Goal: Task Accomplishment & Management: Manage account settings

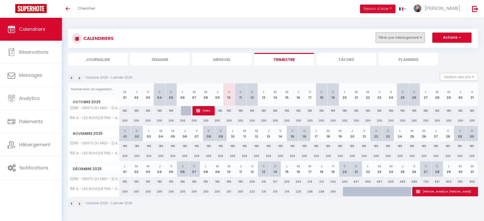
click at [396, 40] on button "Filtrer par hébergement" at bounding box center [400, 38] width 49 height 10
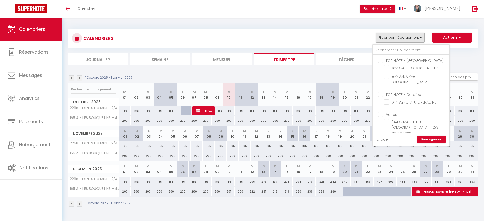
click at [380, 112] on input "Autres" at bounding box center [416, 114] width 76 height 5
checkbox input "true"
checkbox input "false"
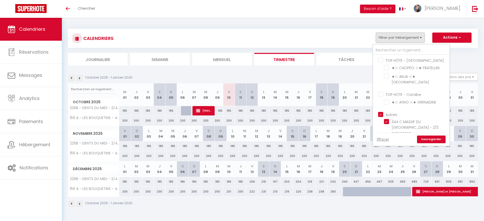
checkbox input "true"
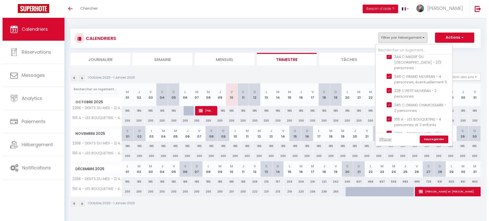
scroll to position [67, 0]
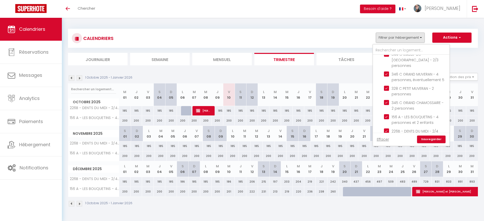
click at [420, 138] on link "Sauvegarder" at bounding box center [431, 140] width 29 height 8
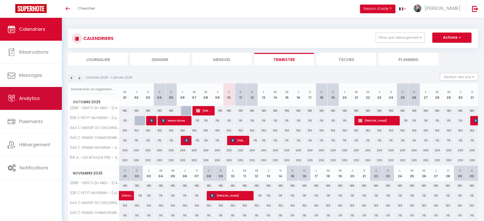
click at [38, 96] on span "Analytics" at bounding box center [29, 98] width 21 height 6
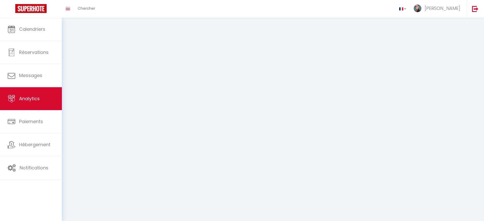
select select "2025"
select select "10"
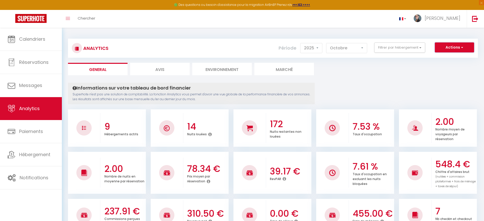
click at [438, 46] on button "Actions" at bounding box center [454, 48] width 39 height 10
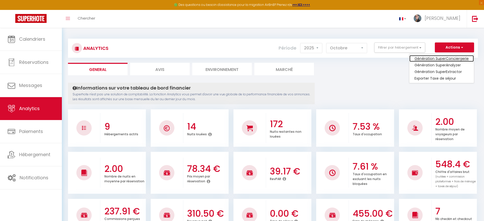
click at [439, 57] on link "Génération SuperConciergerie" at bounding box center [442, 58] width 64 height 7
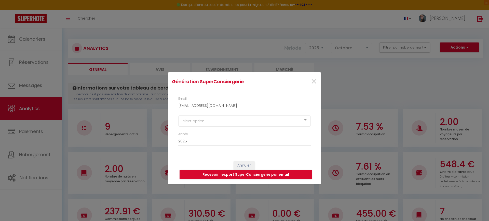
click at [232, 102] on input "[EMAIL_ADDRESS][DOMAIN_NAME]" at bounding box center [244, 105] width 132 height 9
click at [232, 103] on input "[EMAIL_ADDRESS][DOMAIN_NAME]" at bounding box center [244, 105] width 132 height 9
paste input "[EMAIL_ADDRESS][DOMAIN_NAME]"
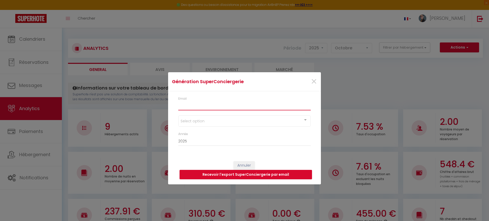
type input "[EMAIL_ADDRESS][DOMAIN_NAME]"
click at [237, 108] on input "[EMAIL_ADDRESS][DOMAIN_NAME]" at bounding box center [244, 105] width 132 height 9
click at [194, 106] on input "Email" at bounding box center [244, 105] width 132 height 9
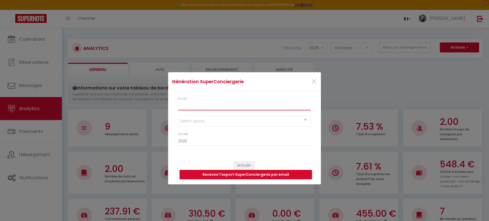
paste input "reservations@villarsbristol.com"
type input "reservations@villarsbristol.com"
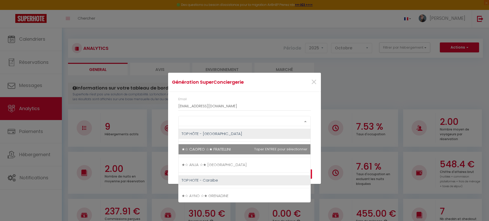
click at [202, 124] on div "Select option" at bounding box center [244, 121] width 132 height 10
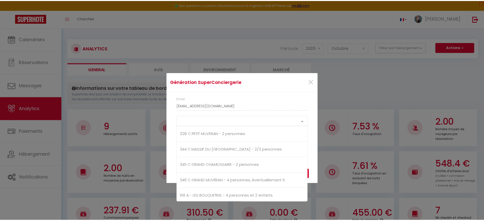
scroll to position [110, 0]
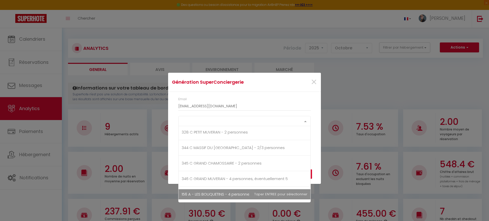
click at [211, 193] on span "156 A - LES BOUQUETINS - 4 personnes et 2 enfants" at bounding box center [229, 194] width 94 height 5
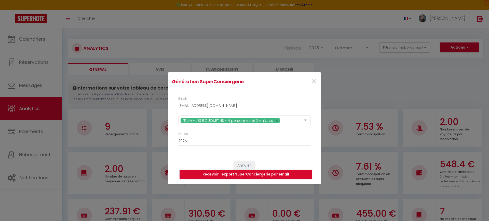
click at [316, 149] on div "Email reservations@villarsbristol.com 156 A - LES BOUQUETINS - 4 personnes et 2…" at bounding box center [244, 123] width 153 height 65
click at [276, 174] on button "Recevoir l'export SuperConciergerie par email" at bounding box center [246, 175] width 132 height 10
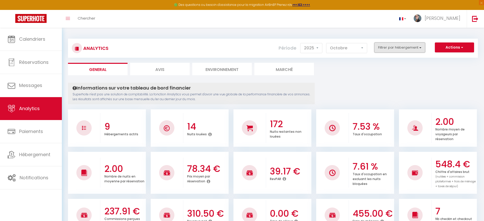
click at [400, 45] on button "Filtrer par hébergement" at bounding box center [399, 48] width 51 height 10
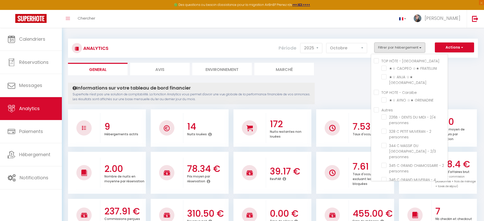
click at [397, 35] on div "Analytics Actions Génération SuperConciergerie Génération SuperAnalyzer Générat…" at bounding box center [273, 46] width 410 height 24
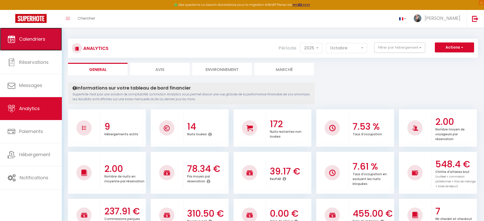
click at [24, 31] on link "Calendriers" at bounding box center [31, 39] width 62 height 23
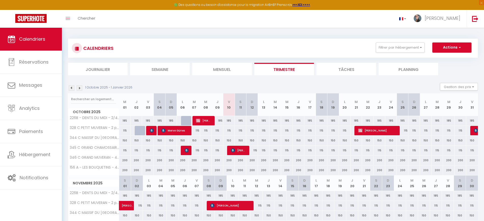
click at [229, 70] on li "Mensuel" at bounding box center [222, 69] width 60 height 12
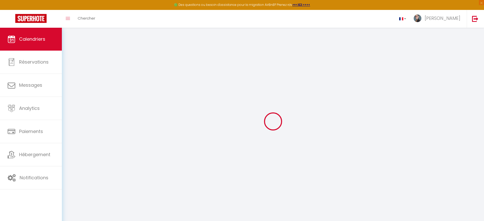
select select
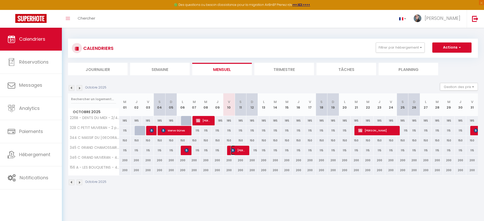
click at [235, 150] on img at bounding box center [233, 150] width 4 height 4
select select "KO"
select select "0"
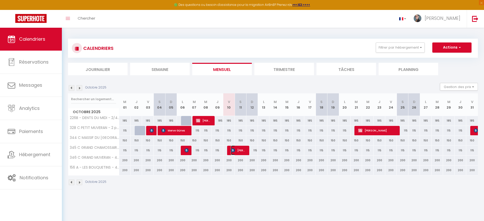
select select "1"
select select
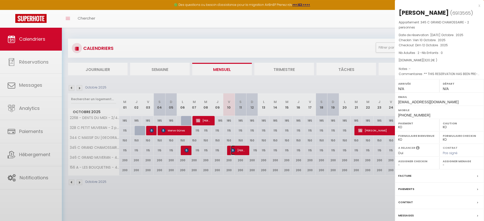
select select "37735"
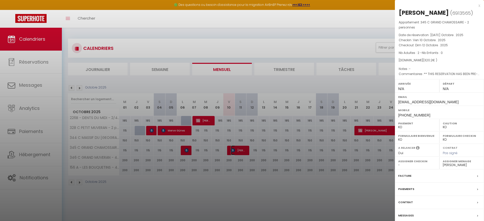
scroll to position [28, 0]
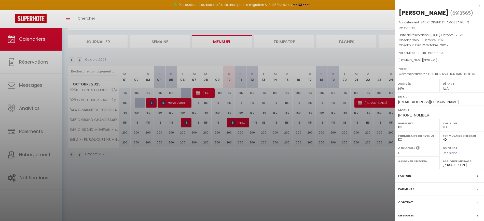
click at [408, 205] on label "Contrat" at bounding box center [405, 202] width 15 height 5
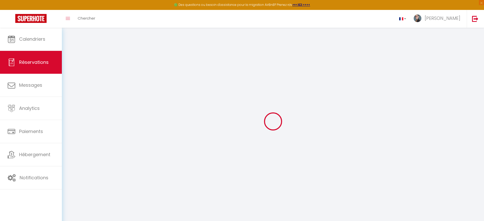
select select
checkbox input "false"
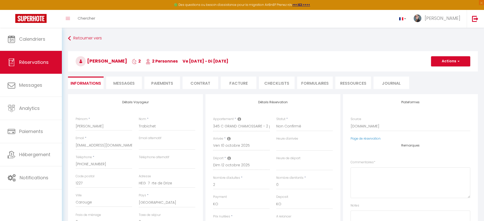
select select
checkbox input "false"
type textarea "** THIS RESERVATION HAS BEEN PRE-PAID ** Reservation has a cancellation grace p…"
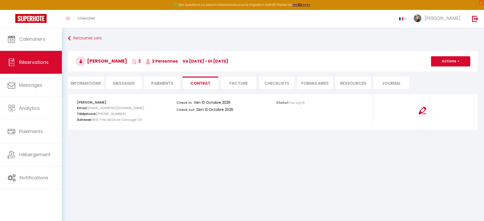
click at [90, 83] on li "Informations" at bounding box center [86, 83] width 36 height 12
select select
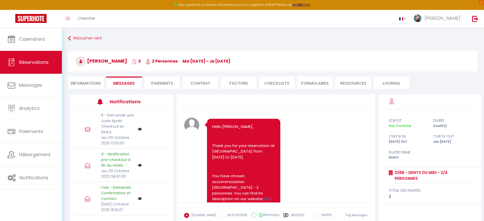
scroll to position [6727, 0]
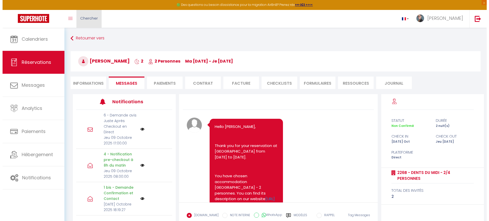
scroll to position [6727, 0]
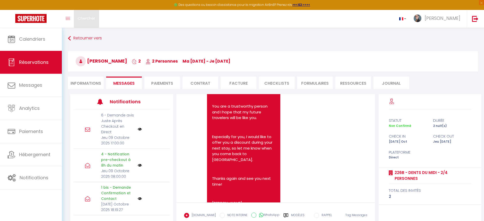
click at [84, 21] on link "Chercher" at bounding box center [86, 19] width 25 height 18
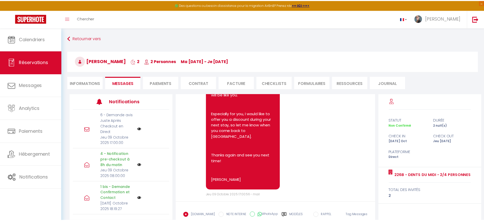
scroll to position [6618, 0]
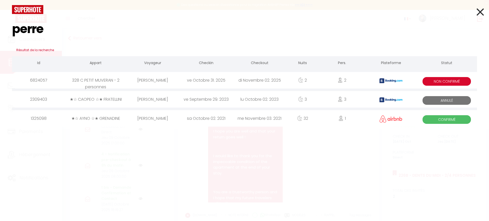
type input "perre"
click at [121, 84] on div "328 C PETIT MUVERAN - 2 personnes" at bounding box center [95, 80] width 60 height 17
select select
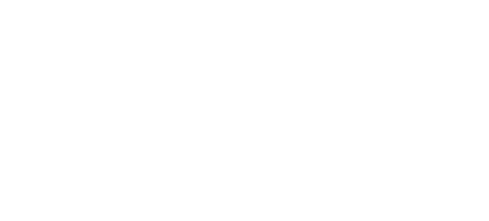
select select
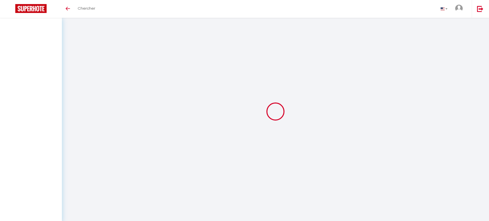
select select
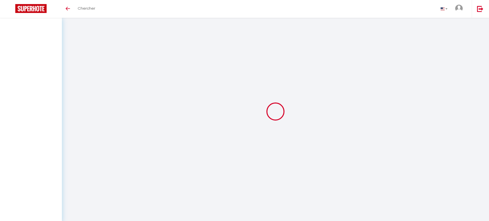
select select
checkbox input "false"
select select
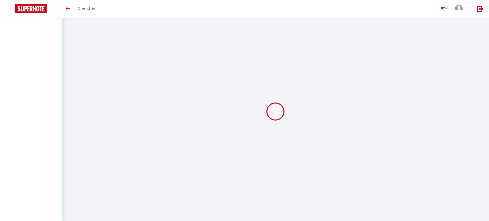
select select
checkbox input "false"
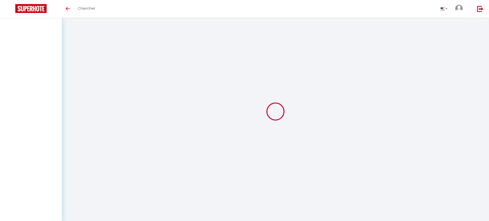
select select
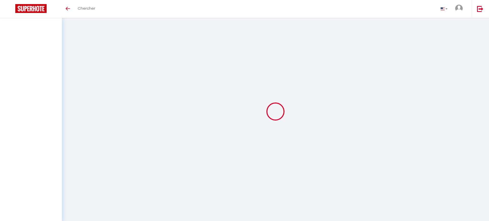
select select
checkbox input "false"
select select
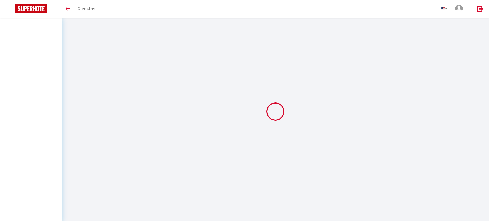
select select
checkbox input "false"
select select
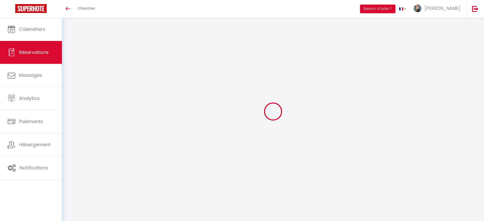
type input "Alexandra"
type input "Perret"
type input "aperre.769293@guest.booking.com"
type input "+33667319437"
type input "25240"
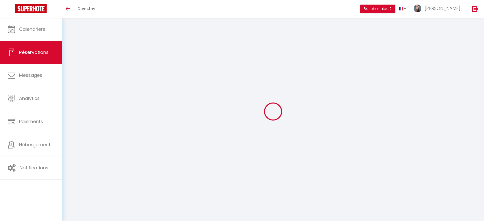
type input "6 Ch Des Essarts"
type input "Chatelblanc"
select select "FR"
type input "48.03"
type input "5.12"
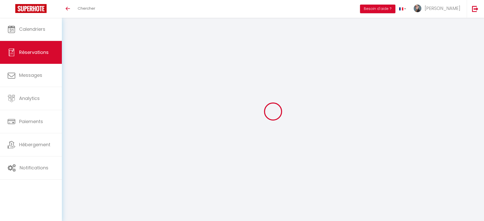
select select "56313"
select select "2"
select select
type input "2"
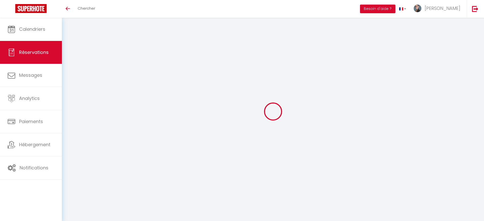
select select "10"
select select
type input "250.2"
checkbox input "false"
select select "2"
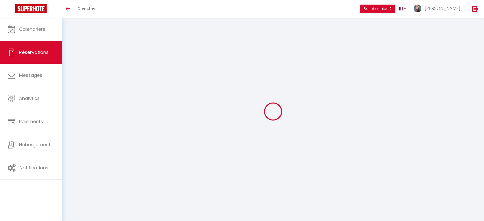
type input "0"
select select
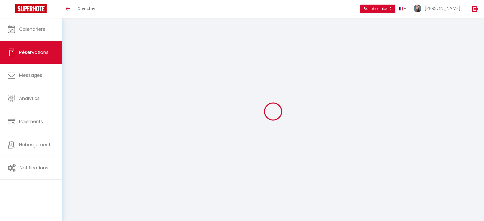
select select "14"
checkbox input "false"
select select
checkbox input "false"
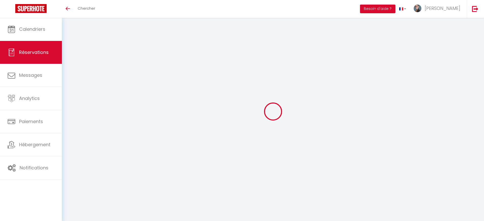
select select
checkbox input "false"
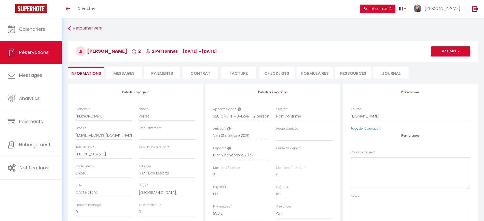
select select
checkbox input "false"
type textarea "** THIS RESERVATION HAS BEEN PRE-PAID ** Reservation has a cancellation grace p…"
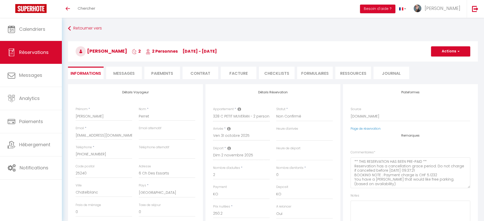
type input "70"
select select
checkbox input "false"
select select
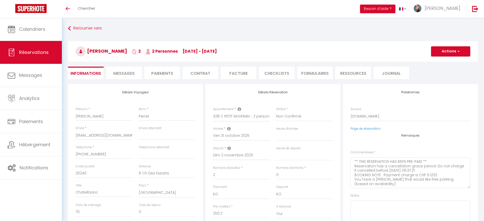
select select
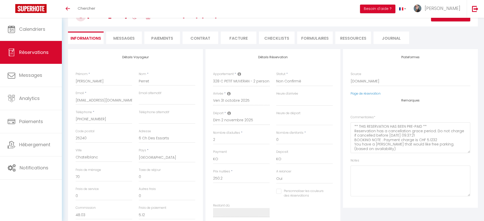
scroll to position [35, 0]
click at [127, 39] on span "Messages" at bounding box center [123, 38] width 21 height 6
select select
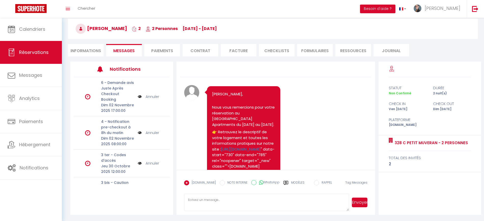
scroll to position [23, 0]
select select
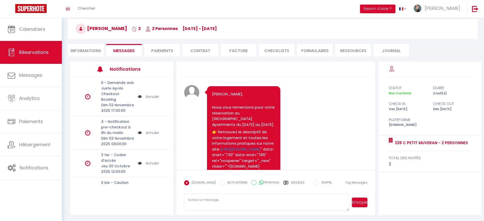
click at [86, 49] on li "Informations" at bounding box center [86, 50] width 36 height 12
select select
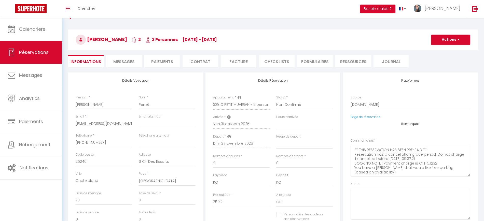
scroll to position [11, 0]
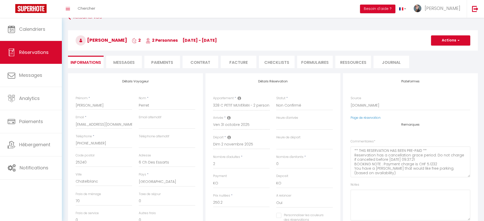
click at [126, 64] on span "Messages" at bounding box center [123, 63] width 21 height 6
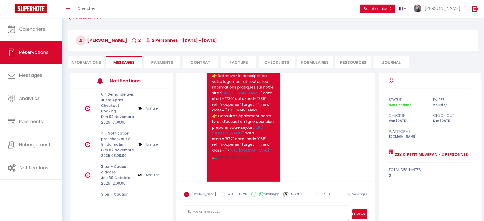
select select
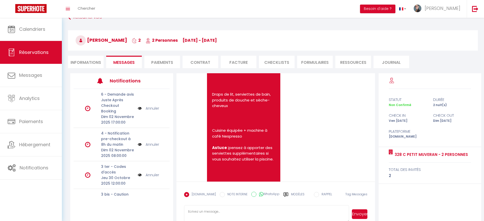
scroll to position [161, 0]
select select
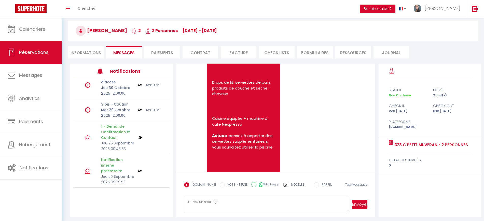
scroll to position [23, 0]
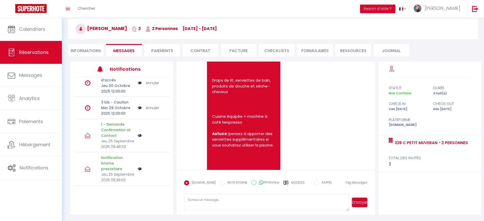
click at [92, 50] on li "Informations" at bounding box center [86, 50] width 36 height 12
select select
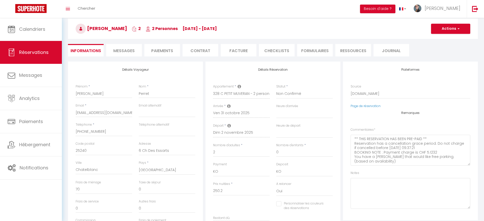
select select
checkbox input "false"
select select
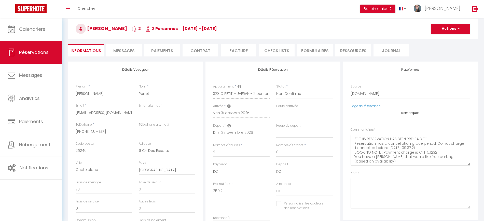
checkbox input "false"
select select
checkbox input "false"
select select
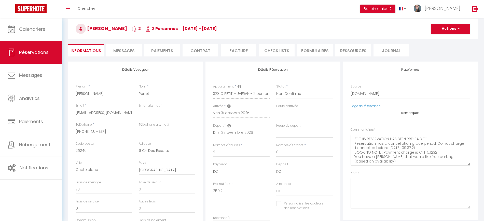
select select
checkbox input "false"
select select
checkbox input "false"
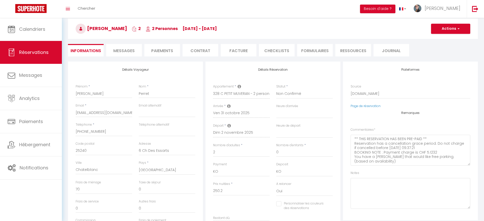
select select
checkbox input "false"
select select
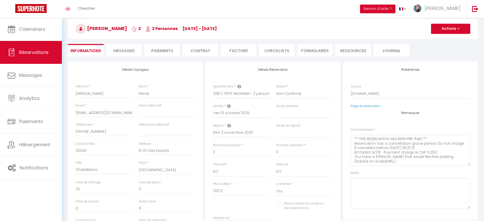
checkbox input "false"
select select
checkbox input "false"
select select
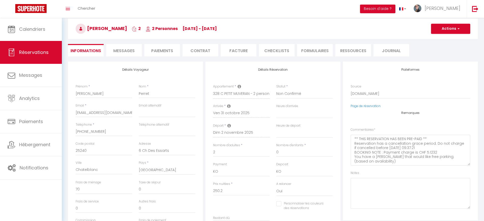
select select
checkbox input "false"
select select
checkbox input "false"
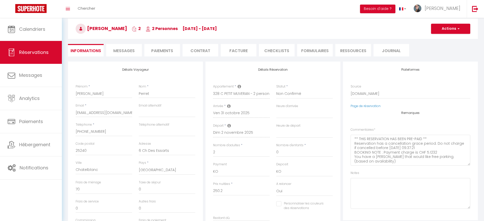
select select
checkbox input "false"
select select
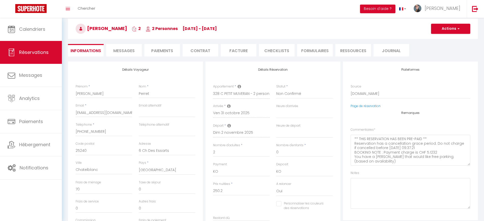
checkbox input "false"
select select
checkbox input "false"
select select
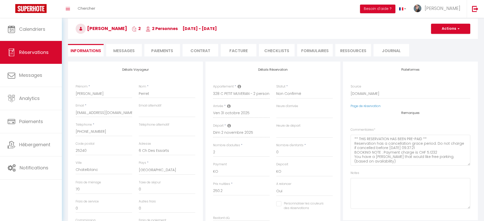
select select
checkbox input "false"
select select
checkbox input "false"
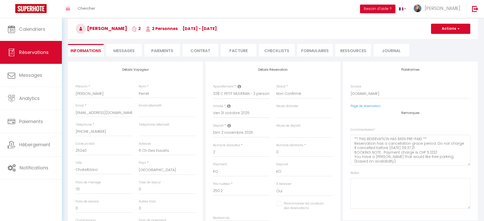
select select
checkbox input "false"
select select
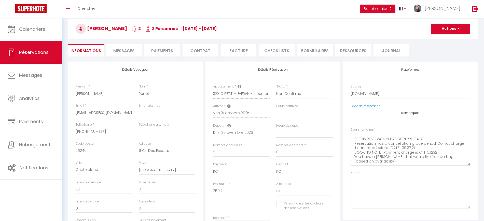
checkbox input "false"
select select
checkbox input "false"
select select
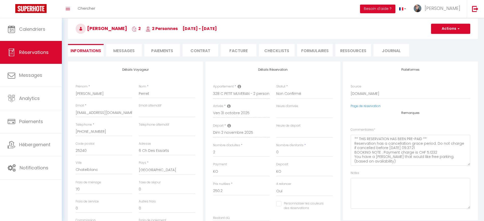
select select
checkbox input "false"
select select
checkbox input "false"
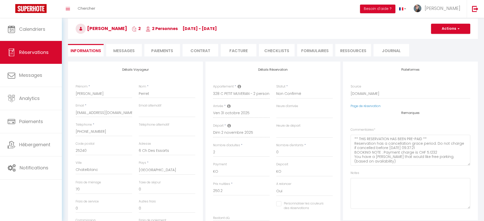
select select
checkbox input "false"
select select
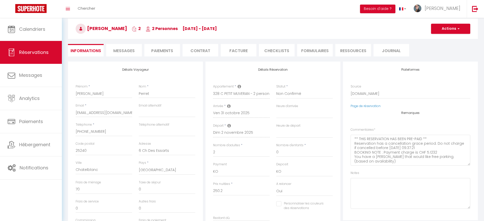
checkbox input "false"
select select
checkbox input "false"
select select
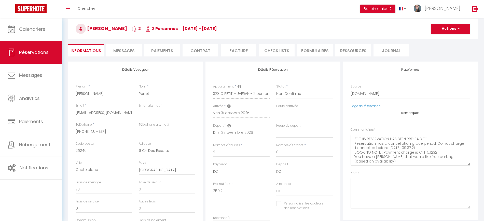
select select
checkbox input "false"
select select
checkbox input "false"
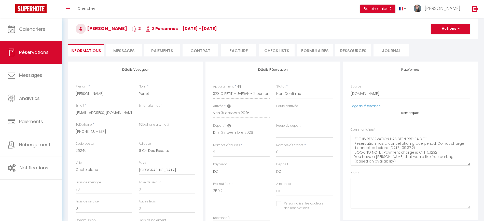
select select
checkbox input "false"
select select
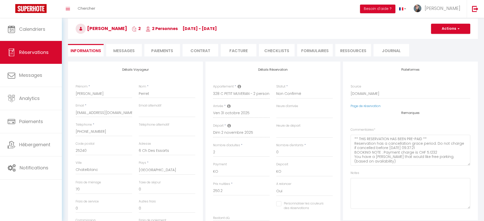
checkbox input "false"
select select
checkbox input "false"
select select
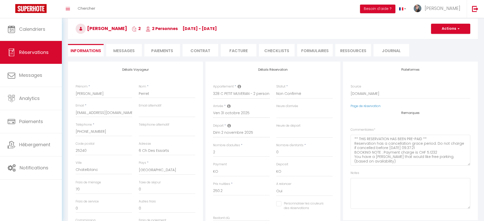
select select
checkbox input "false"
select select
checkbox input "false"
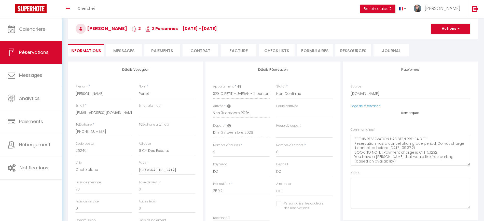
select select
checkbox input "false"
select select
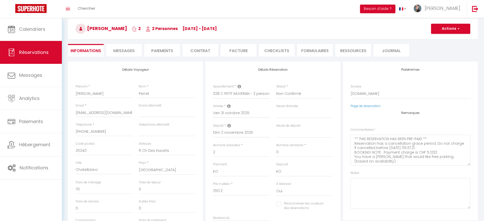
checkbox input "false"
select select
checkbox input "false"
select select
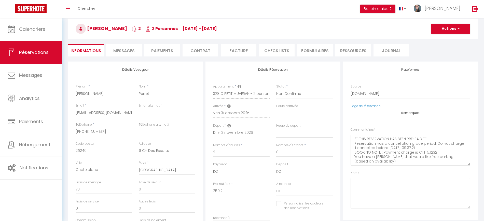
select select
checkbox input "false"
select select
checkbox input "false"
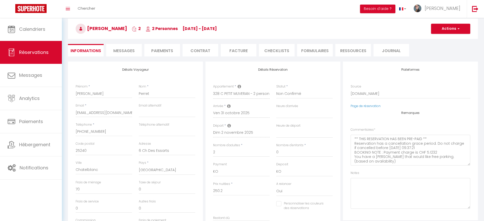
select select
checkbox input "false"
select select
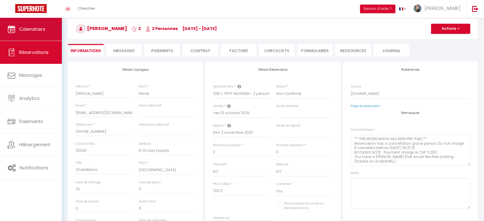
click at [43, 26] on span "Calendriers" at bounding box center [32, 29] width 26 height 6
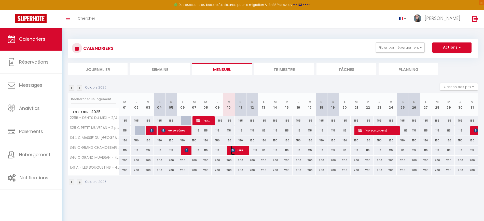
click at [234, 150] on img at bounding box center [233, 150] width 4 height 4
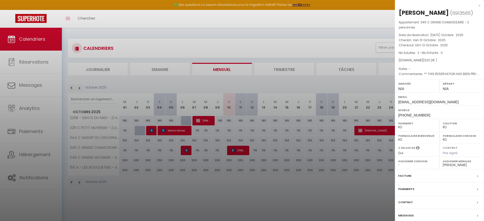
click at [409, 205] on label "Contrat" at bounding box center [405, 202] width 15 height 5
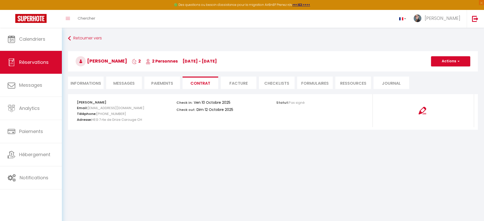
click at [97, 82] on li "Informations" at bounding box center [86, 83] width 36 height 12
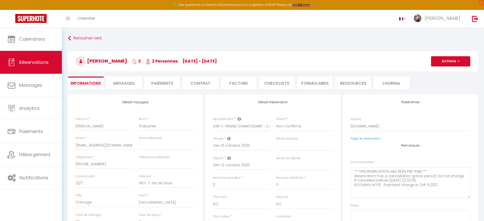
click at [128, 82] on span "Messages" at bounding box center [123, 83] width 21 height 6
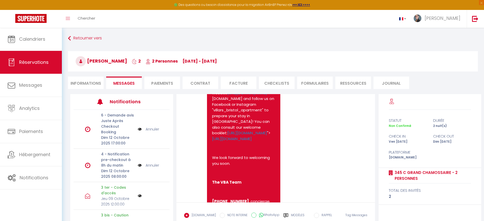
scroll to position [853, 0]
click at [243, 134] on link "https://linktr.ee/villarsbristolapartments" at bounding box center [247, 131] width 40 height 5
click at [252, 140] on link "https://linktr.ee/villarsbristolapartments" at bounding box center [232, 137] width 40 height 5
